Goal: Information Seeking & Learning: Learn about a topic

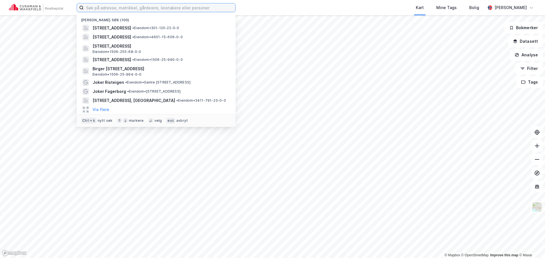
click at [196, 10] on input at bounding box center [160, 7] width 152 height 9
paste input "[STREET_ADDRESS]"
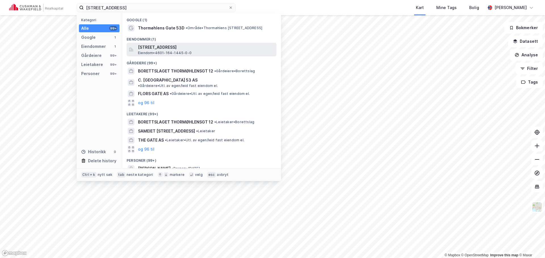
click at [182, 50] on span "[STREET_ADDRESS]" at bounding box center [206, 47] width 136 height 7
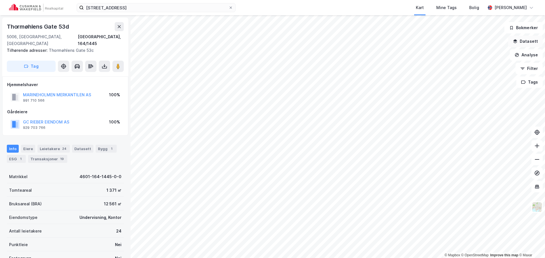
click at [524, 42] on button "Datasett" at bounding box center [525, 41] width 35 height 11
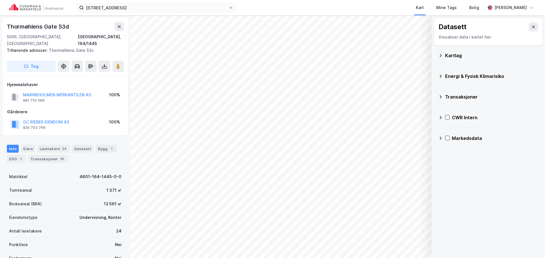
click at [441, 122] on div "CWR Intern" at bounding box center [488, 118] width 100 height 14
click at [455, 147] on div at bounding box center [454, 144] width 5 height 5
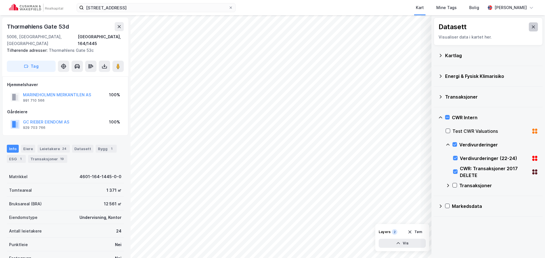
click at [529, 25] on button at bounding box center [533, 26] width 9 height 9
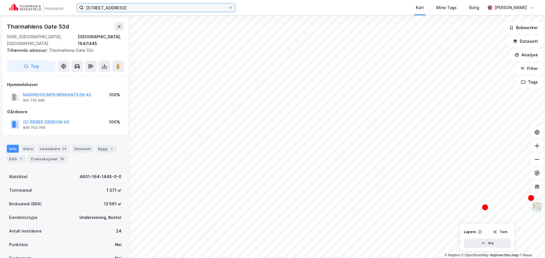
click at [161, 11] on input "[STREET_ADDRESS]" at bounding box center [156, 7] width 145 height 9
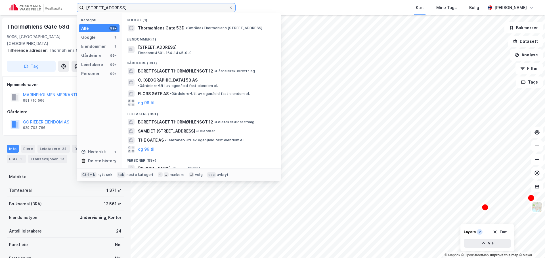
click at [161, 11] on input "[STREET_ADDRESS]" at bounding box center [156, 7] width 145 height 9
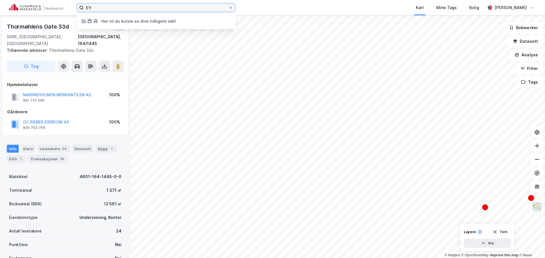
type input "E"
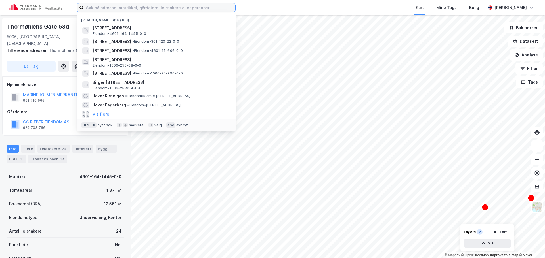
click at [187, 11] on input at bounding box center [160, 7] width 152 height 9
paste input "Handelens & Sjøfartens Hus"
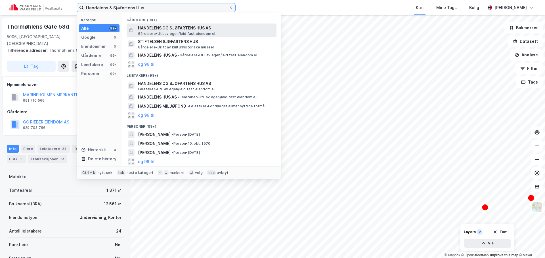
type input "Handelens & Sjøfartens Hus"
click at [214, 28] on span "HANDELENS OG SJØFARTENS HUS AS" at bounding box center [206, 28] width 136 height 7
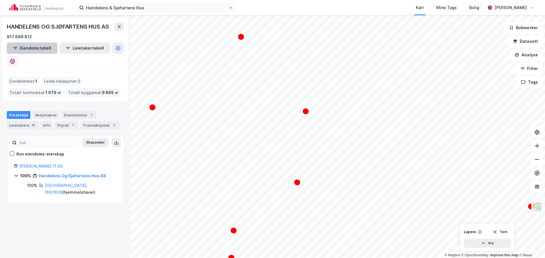
click at [29, 45] on button "Eiendomstabell" at bounding box center [32, 48] width 51 height 11
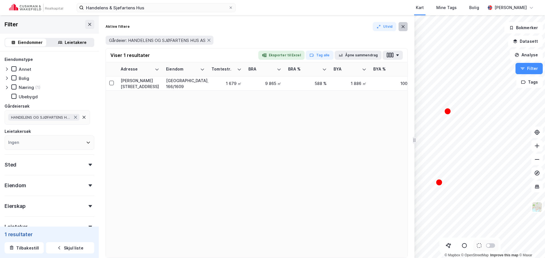
click at [405, 28] on button at bounding box center [402, 26] width 9 height 9
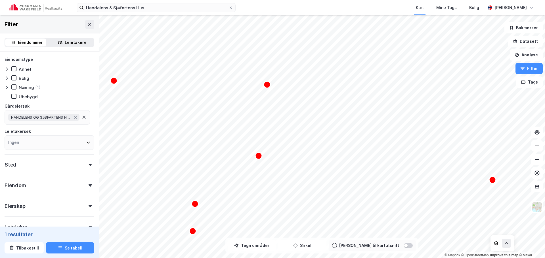
click at [90, 22] on div "Filter" at bounding box center [49, 24] width 99 height 18
click at [87, 24] on icon at bounding box center [89, 24] width 5 height 5
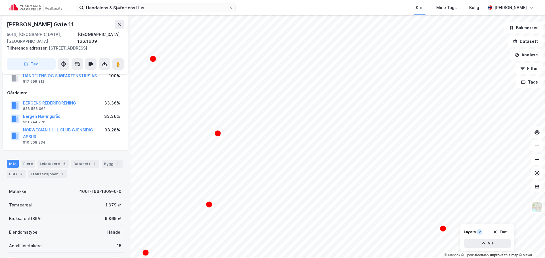
scroll to position [28, 0]
